Goal: Task Accomplishment & Management: Complete application form

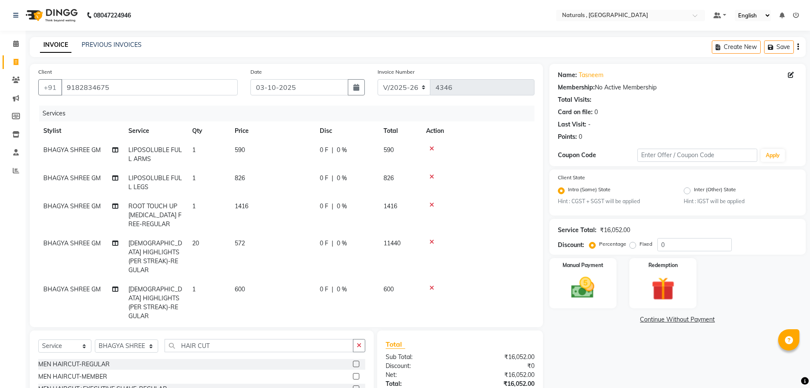
select select "5818"
select select "service"
select select "40678"
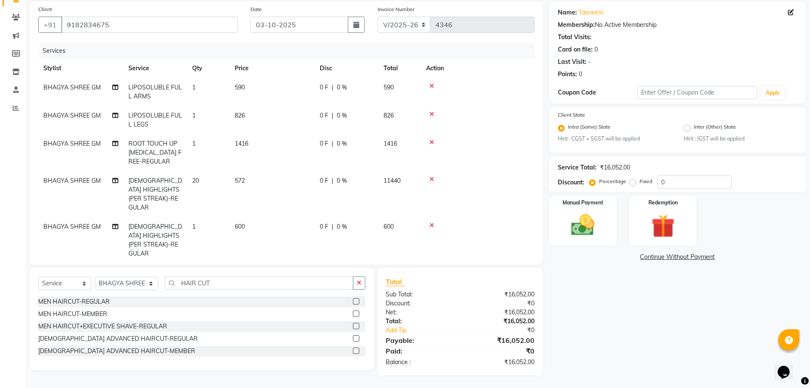
scroll to position [40, 0]
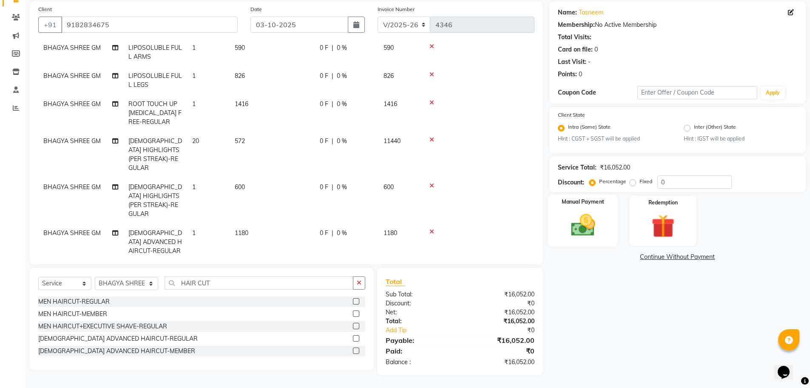
click at [593, 228] on img at bounding box center [583, 225] width 39 height 28
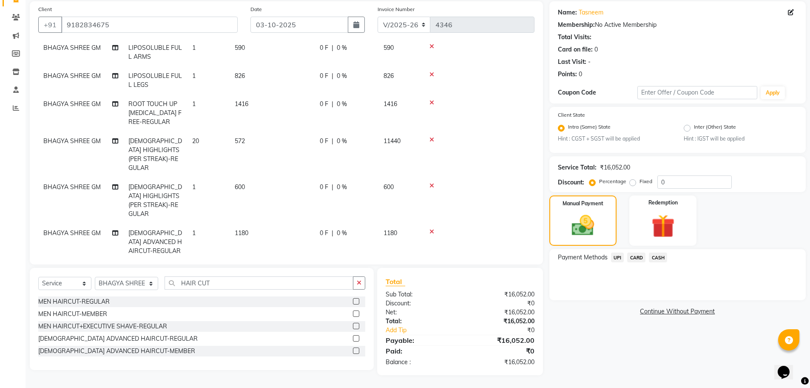
drag, startPoint x: 634, startPoint y: 183, endPoint x: 734, endPoint y: 164, distance: 101.8
click at [640, 182] on label "Fixed" at bounding box center [646, 181] width 13 height 8
click at [703, 182] on input "0" at bounding box center [695, 181] width 74 height 13
click at [640, 182] on label "Fixed" at bounding box center [646, 181] width 13 height 8
click at [632, 182] on input "Fixed" at bounding box center [635, 181] width 6 height 6
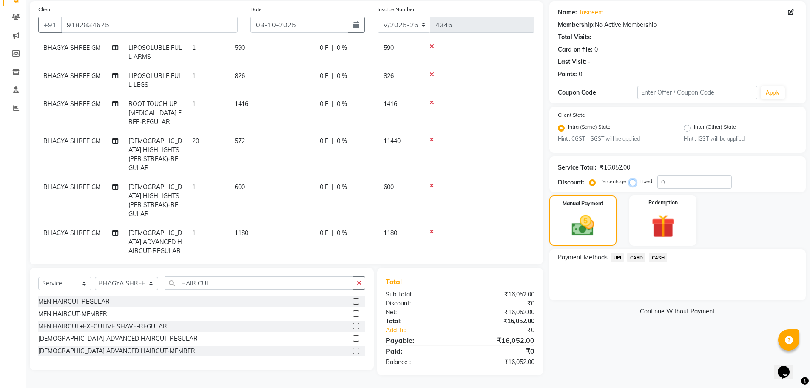
radio input "true"
click at [663, 180] on input "0" at bounding box center [695, 181] width 74 height 13
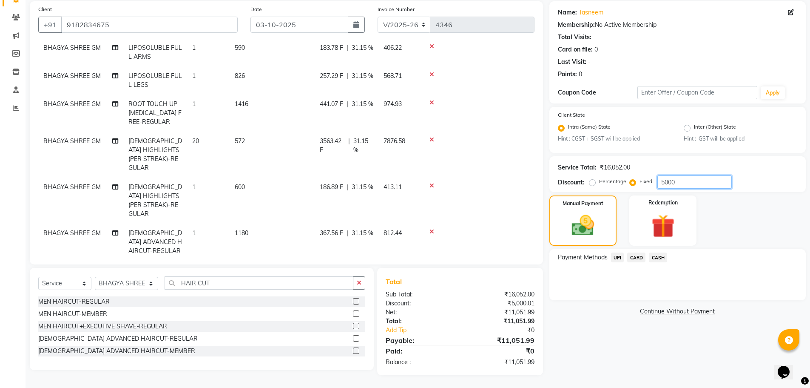
type input "5000"
click at [618, 261] on span "UPI" at bounding box center [617, 257] width 13 height 10
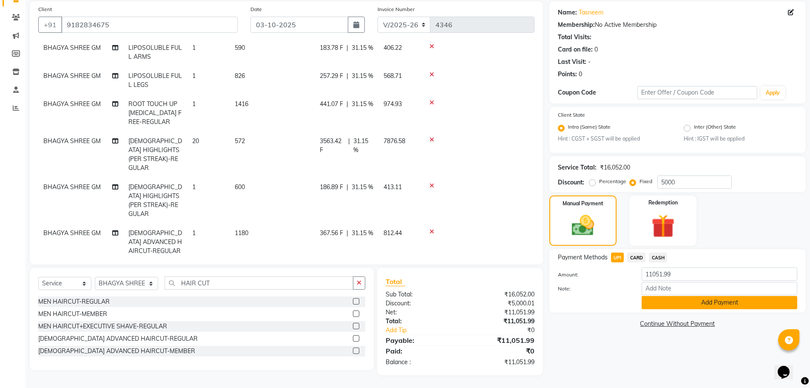
click at [679, 305] on button "Add Payment" at bounding box center [720, 302] width 156 height 13
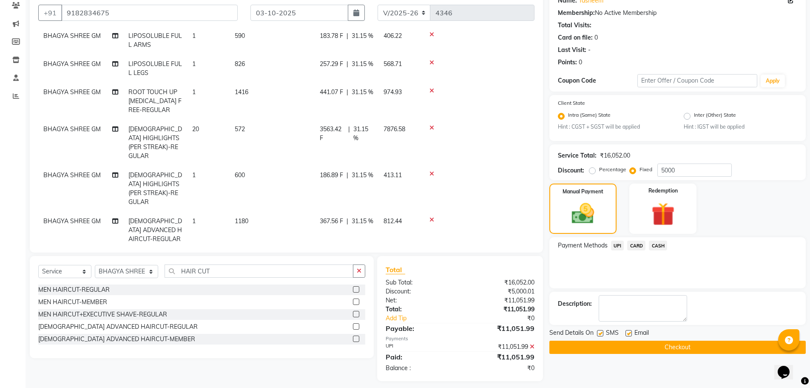
scroll to position [80, 0]
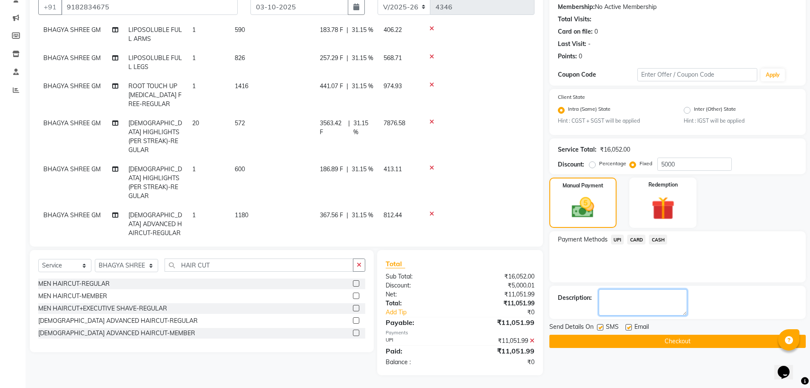
click at [655, 306] on textarea at bounding box center [643, 302] width 88 height 26
type textarea "PAID TO [GEOGRAPHIC_DATA]"
drag, startPoint x: 677, startPoint y: 340, endPoint x: 685, endPoint y: 328, distance: 14.2
click at [678, 340] on button "Checkout" at bounding box center [678, 340] width 257 height 13
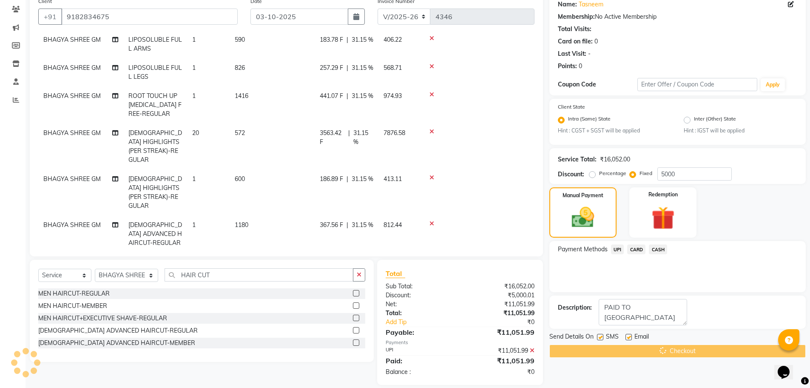
scroll to position [38, 0]
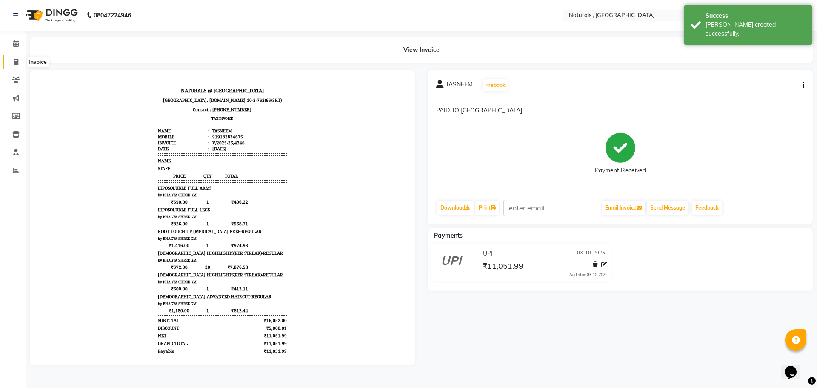
click at [16, 62] on icon at bounding box center [16, 62] width 5 height 6
select select "service"
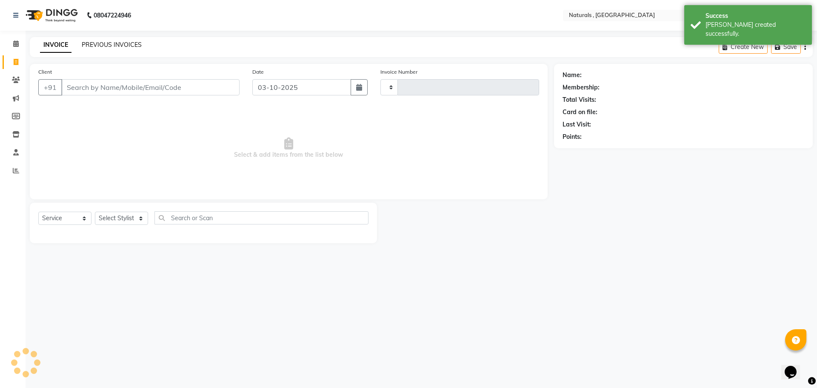
type input "4347"
select select "5818"
click at [131, 44] on link "PREVIOUS INVOICES" at bounding box center [112, 45] width 60 height 8
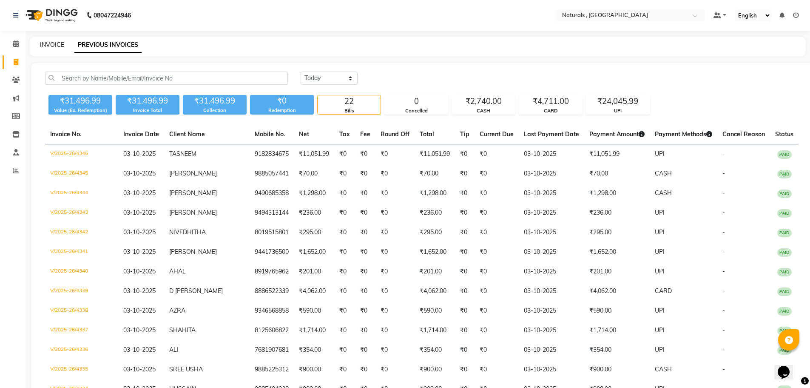
click at [45, 43] on link "INVOICE" at bounding box center [52, 45] width 24 height 8
select select "service"
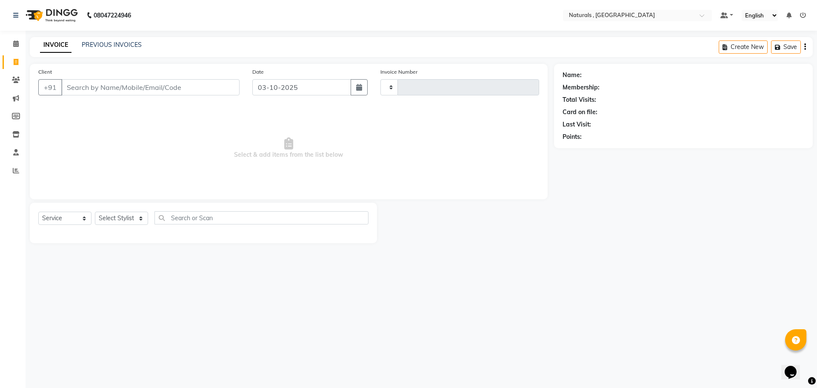
type input "4347"
select select "5818"
type input "9849999838"
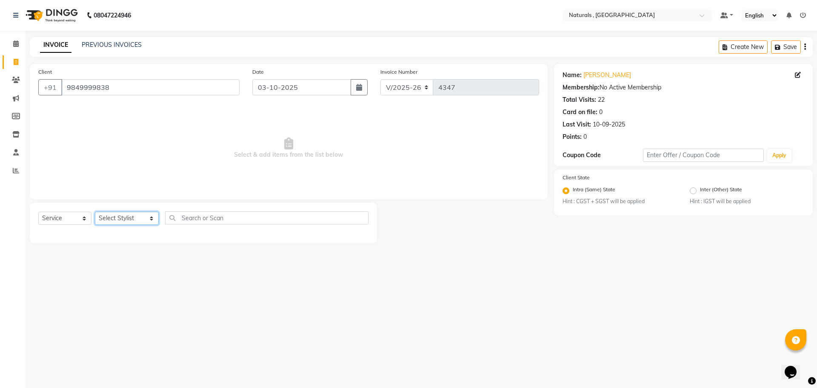
drag, startPoint x: 126, startPoint y: 220, endPoint x: 130, endPoint y: 215, distance: 6.6
click at [126, 220] on select "Select Stylist ASFIYA (L-3) BHAGYA SHREE GM [PERSON_NAME] (L-2) [PERSON_NAME] (…" at bounding box center [127, 217] width 64 height 13
select select "57907"
click at [95, 211] on select "Select Stylist ASFIYA (L-3) BHAGYA SHREE GM [PERSON_NAME] (L-2) [PERSON_NAME] (…" at bounding box center [127, 217] width 64 height 13
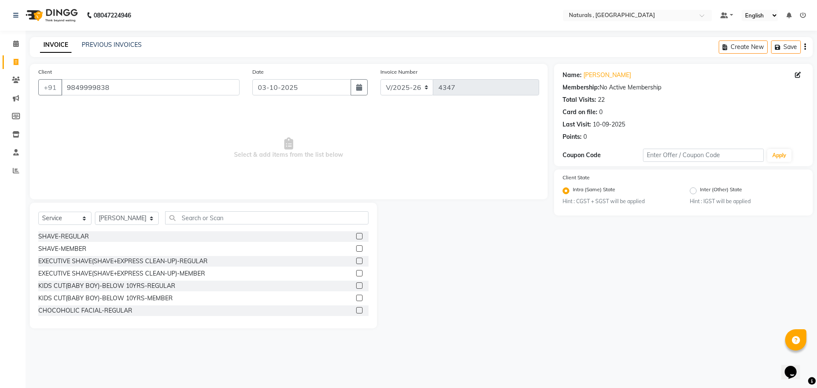
click at [248, 225] on div "Select Service Product Membership Package Voucher Prepaid Gift Card Select Styl…" at bounding box center [203, 221] width 330 height 20
click at [248, 224] on input "text" at bounding box center [267, 217] width 204 height 13
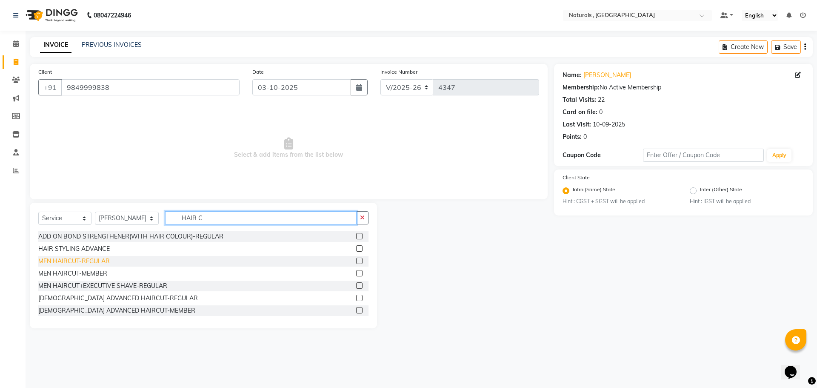
type input "HAIR C"
click at [87, 262] on div "MEN HAIRCUT-REGULAR" at bounding box center [73, 261] width 71 height 9
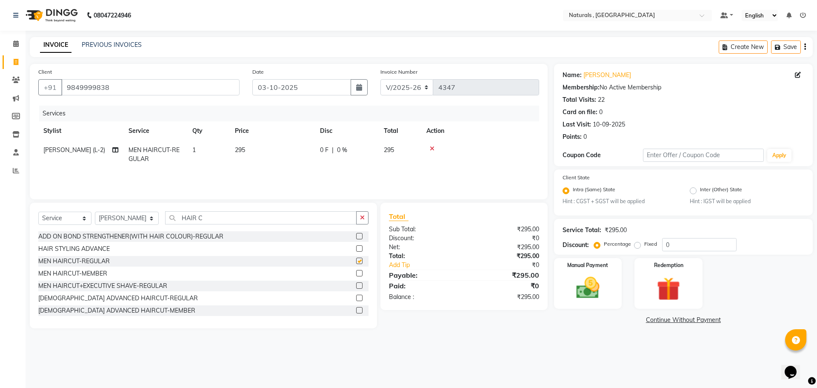
checkbox input "false"
drag, startPoint x: 89, startPoint y: 275, endPoint x: 177, endPoint y: 248, distance: 92.0
click at [89, 275] on div "MEN HAIRCUT-MEMBER" at bounding box center [72, 273] width 69 height 9
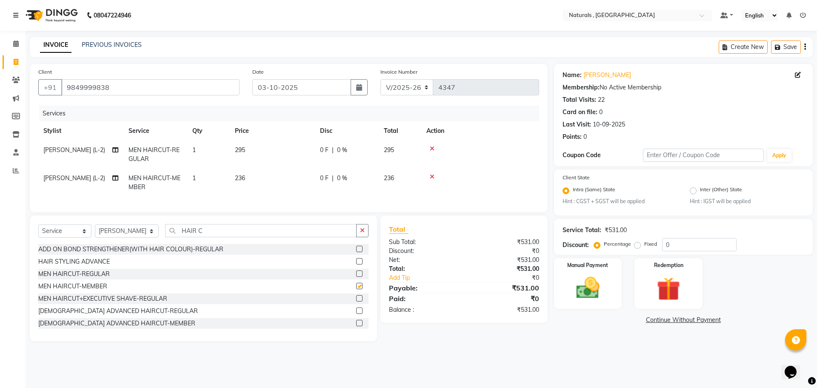
checkbox input "false"
click at [432, 148] on icon at bounding box center [432, 148] width 5 height 6
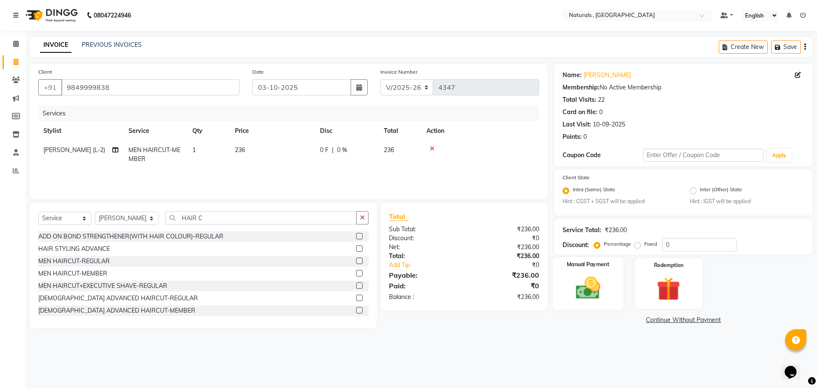
drag, startPoint x: 602, startPoint y: 276, endPoint x: 642, endPoint y: 288, distance: 42.1
click at [602, 276] on img at bounding box center [588, 287] width 38 height 27
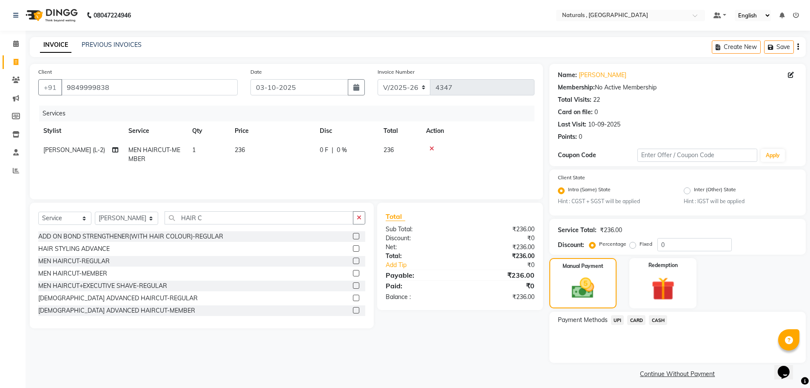
click at [665, 320] on span "CASH" at bounding box center [658, 320] width 18 height 10
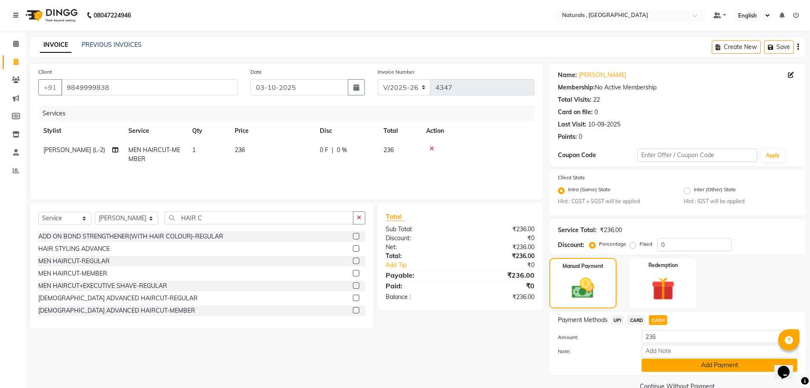
click at [697, 368] on button "Add Payment" at bounding box center [720, 364] width 156 height 13
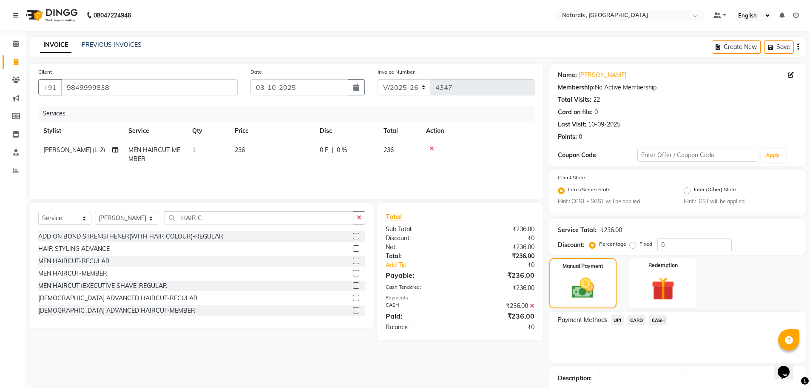
scroll to position [53, 0]
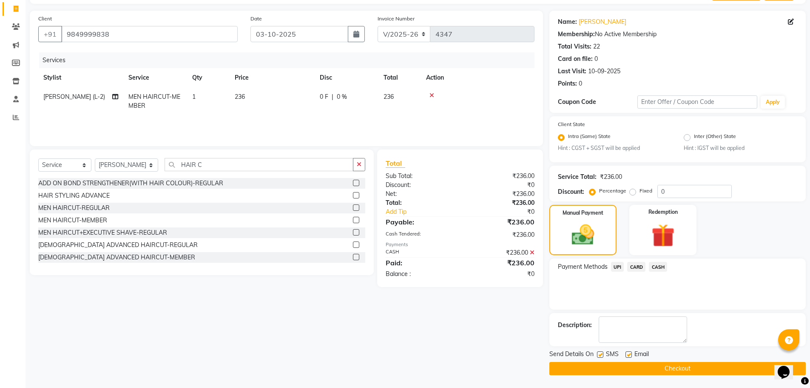
click at [689, 366] on button "Checkout" at bounding box center [678, 368] width 257 height 13
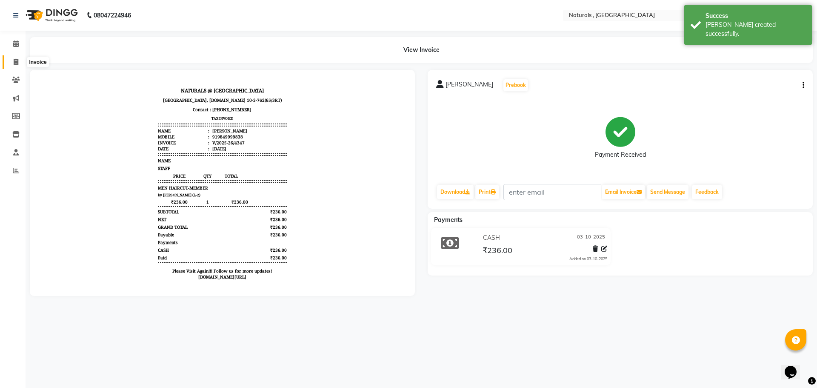
click at [10, 63] on span at bounding box center [16, 62] width 15 height 10
select select "5818"
select select "service"
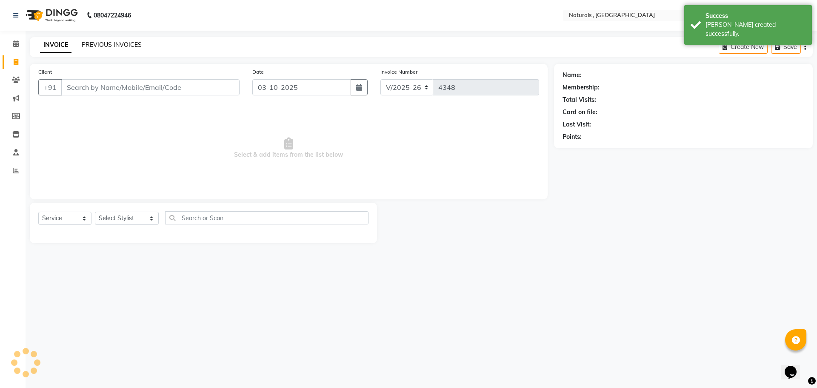
click at [105, 42] on link "PREVIOUS INVOICES" at bounding box center [112, 45] width 60 height 8
